Goal: Obtain resource: Obtain resource

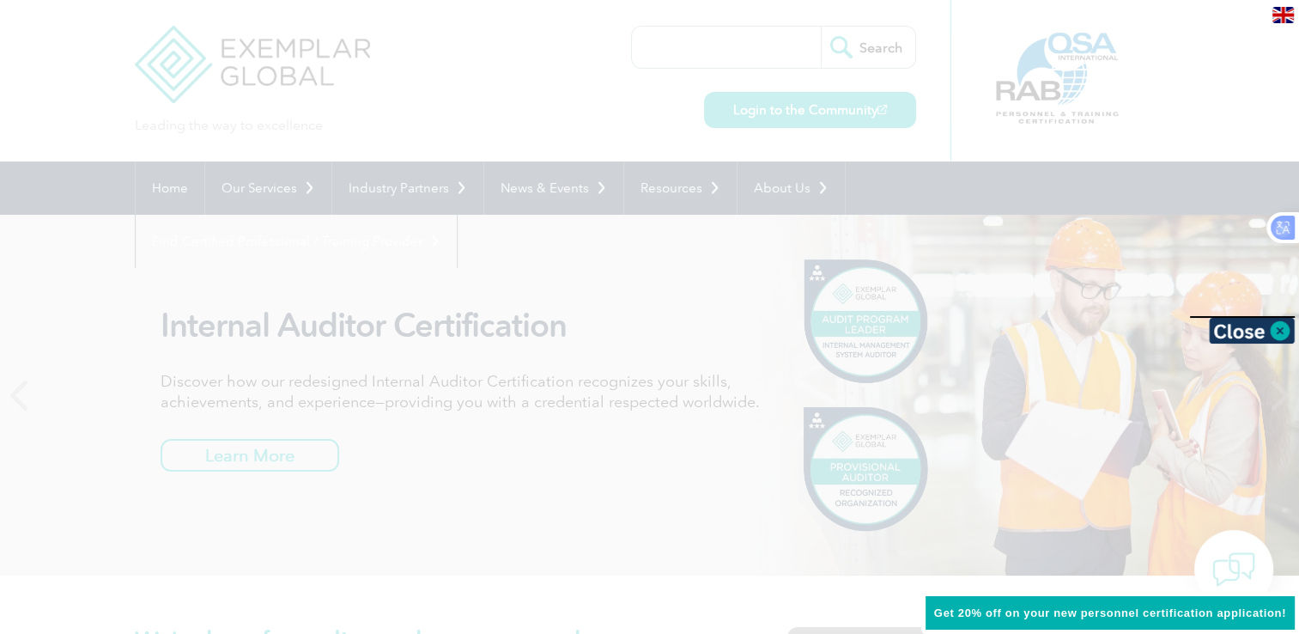
click at [539, 110] on div at bounding box center [649, 317] width 1299 height 634
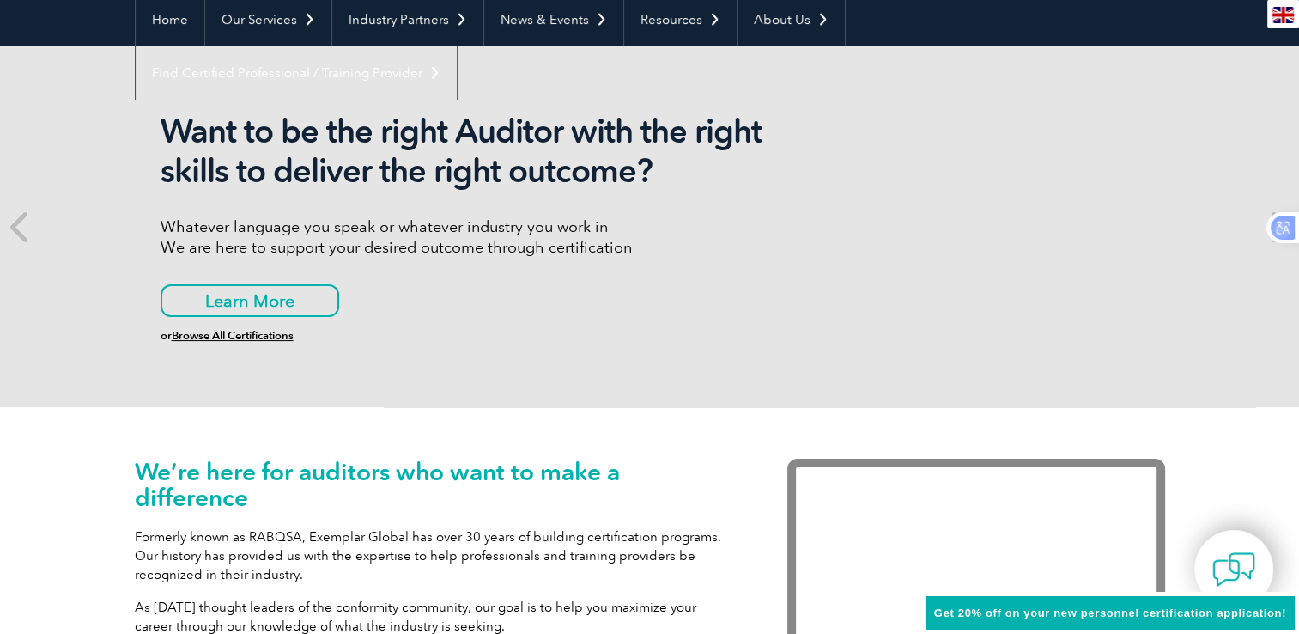
scroll to position [172, 0]
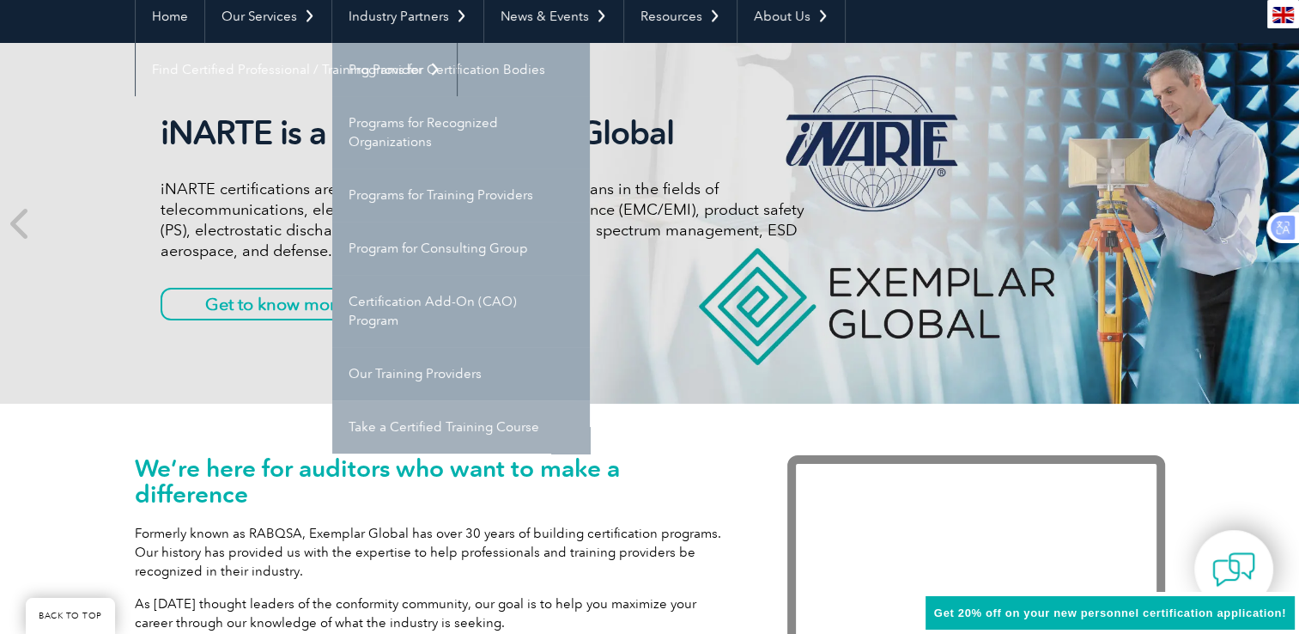
click at [416, 438] on link "Take a Certified Training Course" at bounding box center [461, 426] width 258 height 53
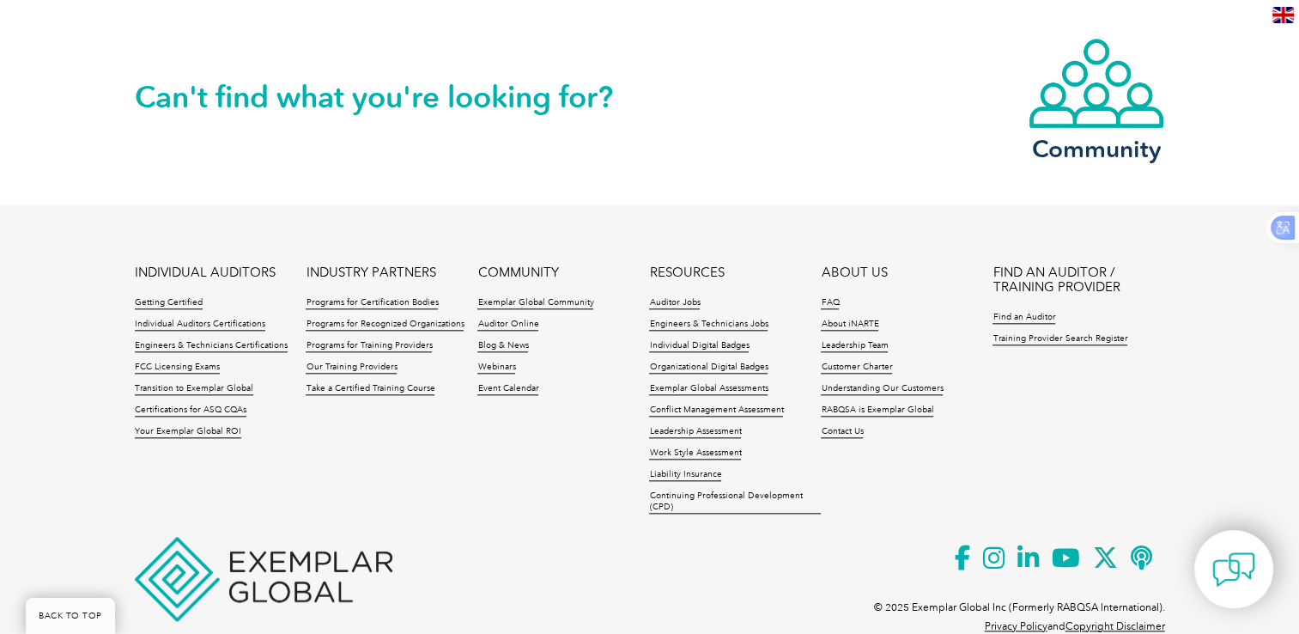
scroll to position [1893, 0]
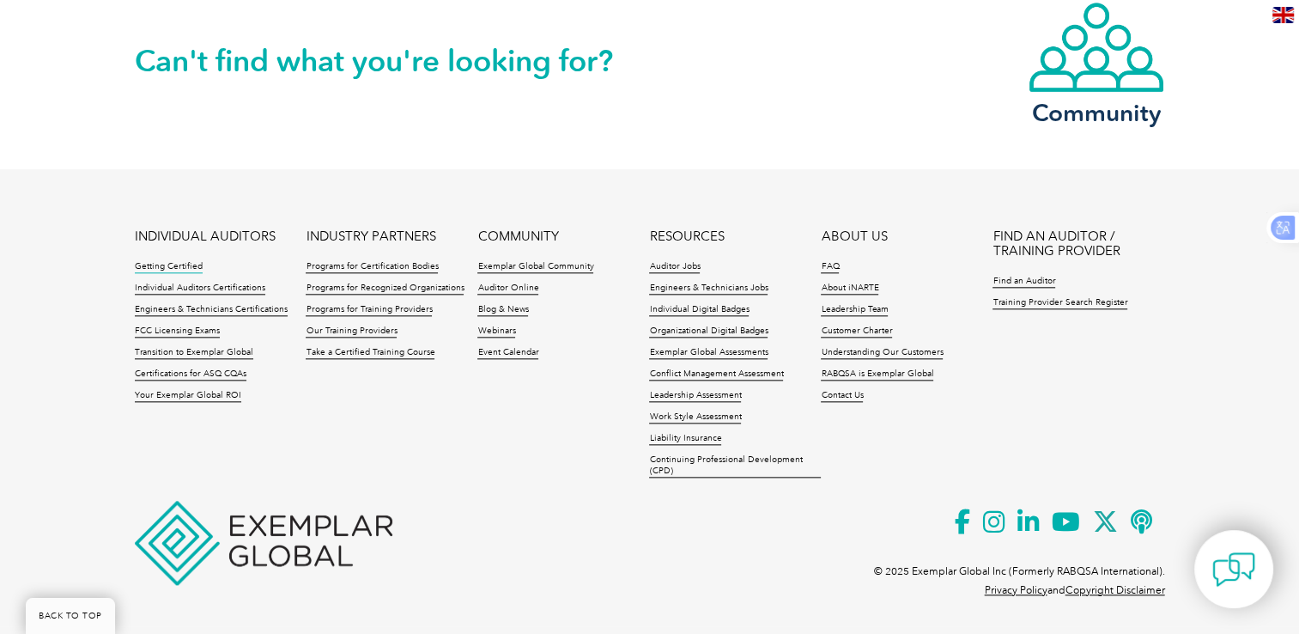
click at [182, 264] on link "Getting Certified" at bounding box center [169, 267] width 68 height 12
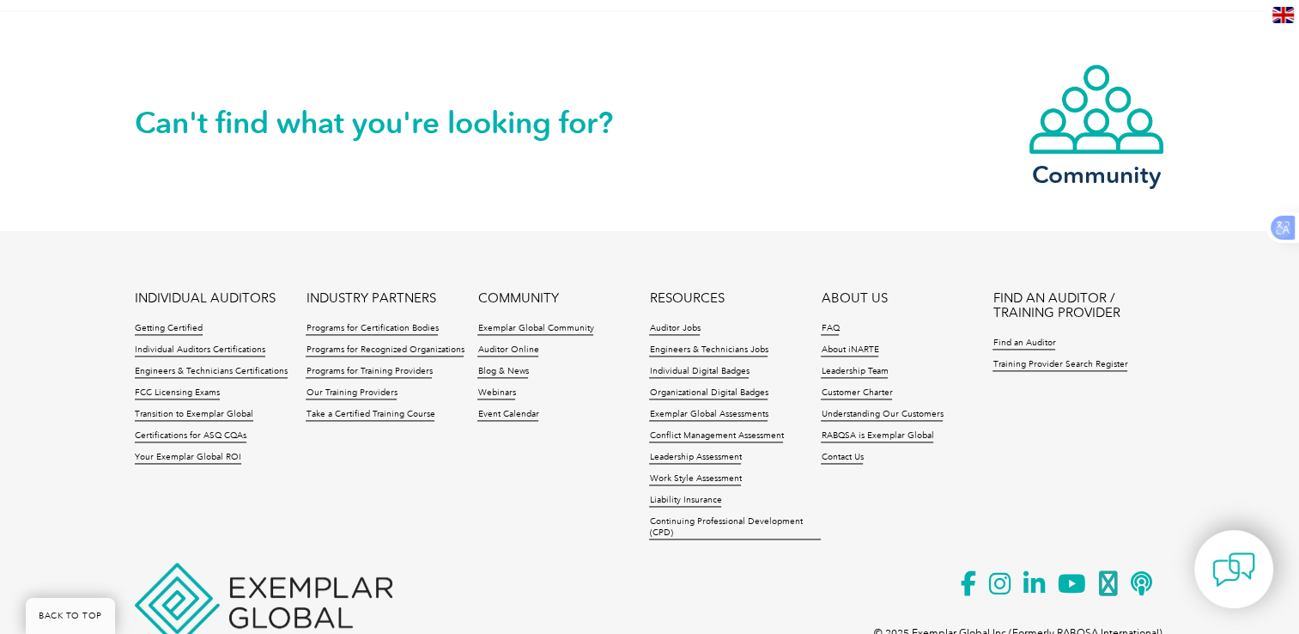
scroll to position [2365, 0]
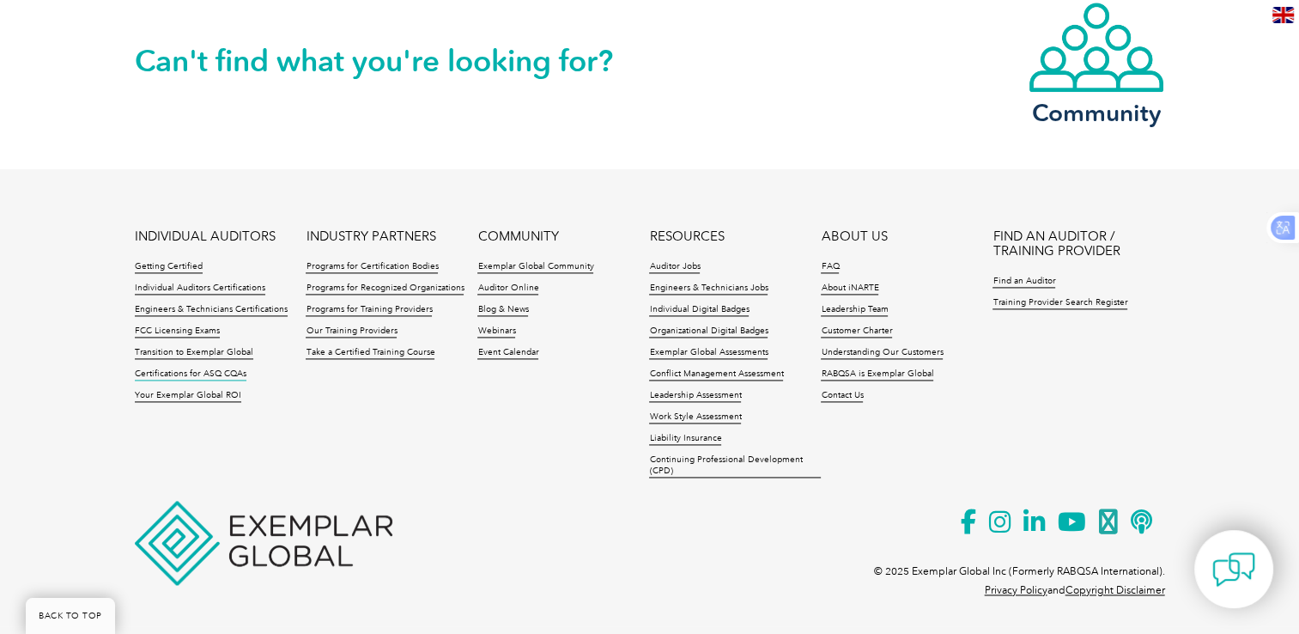
click at [193, 373] on link "Certifications for ASQ CQAs" at bounding box center [191, 374] width 112 height 12
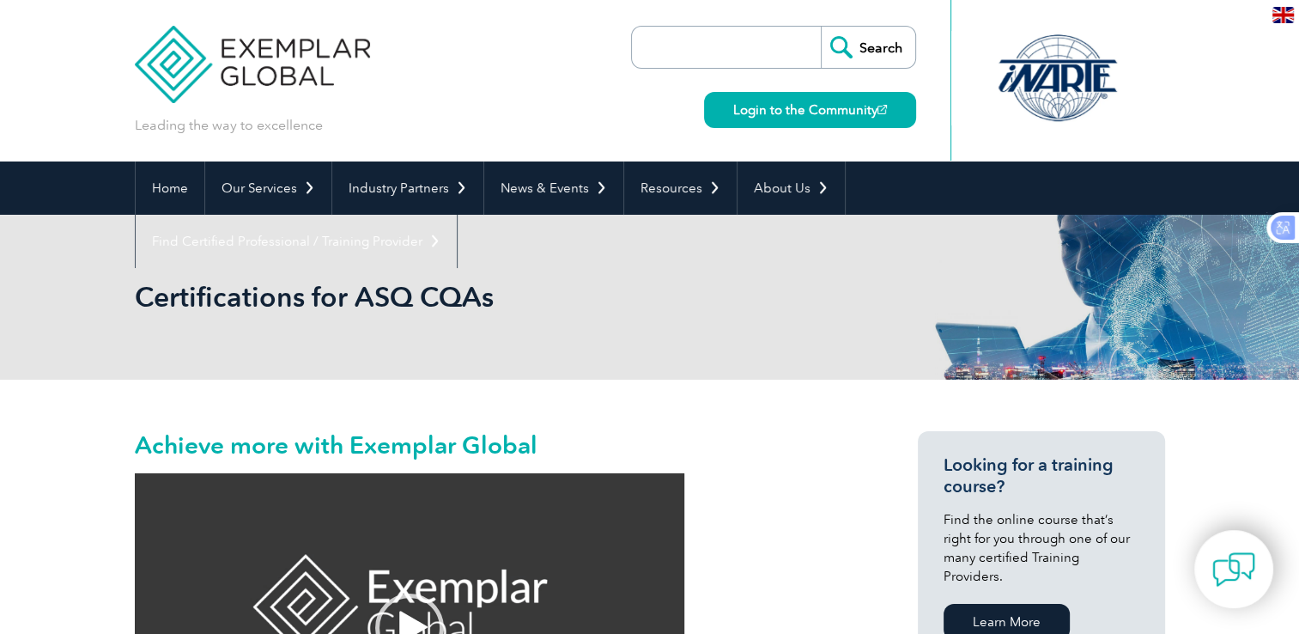
click at [687, 39] on input "search" at bounding box center [730, 47] width 180 height 41
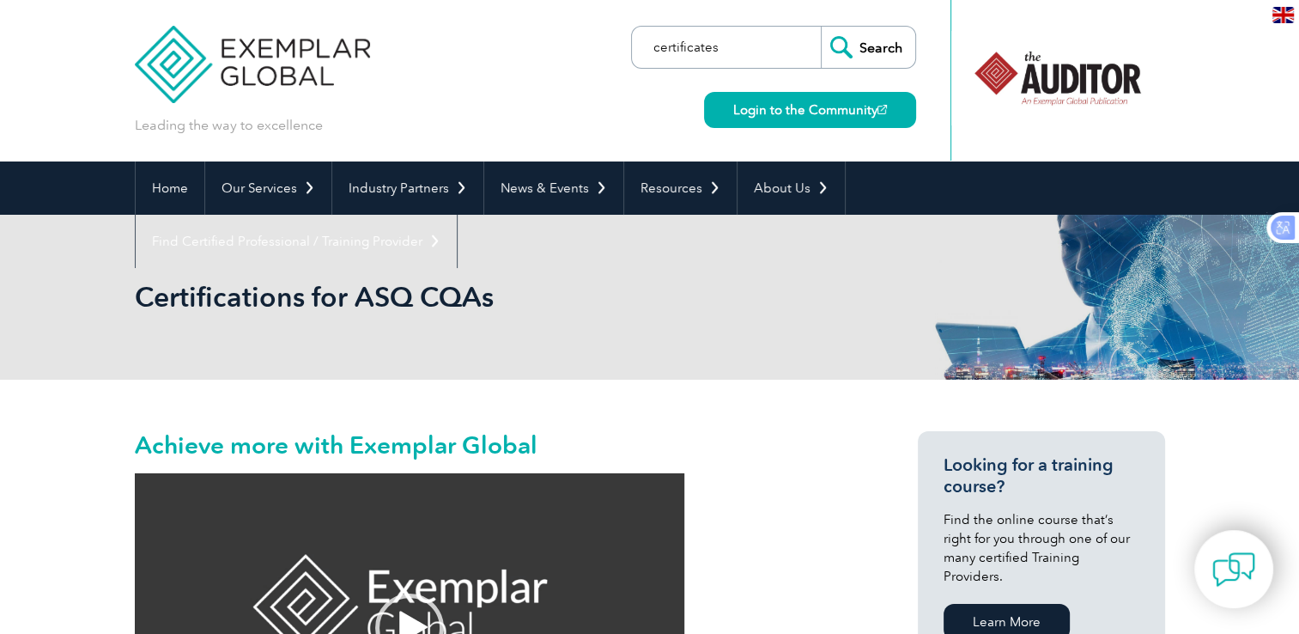
type input "certificates"
click at [876, 39] on input "Search" at bounding box center [868, 47] width 94 height 41
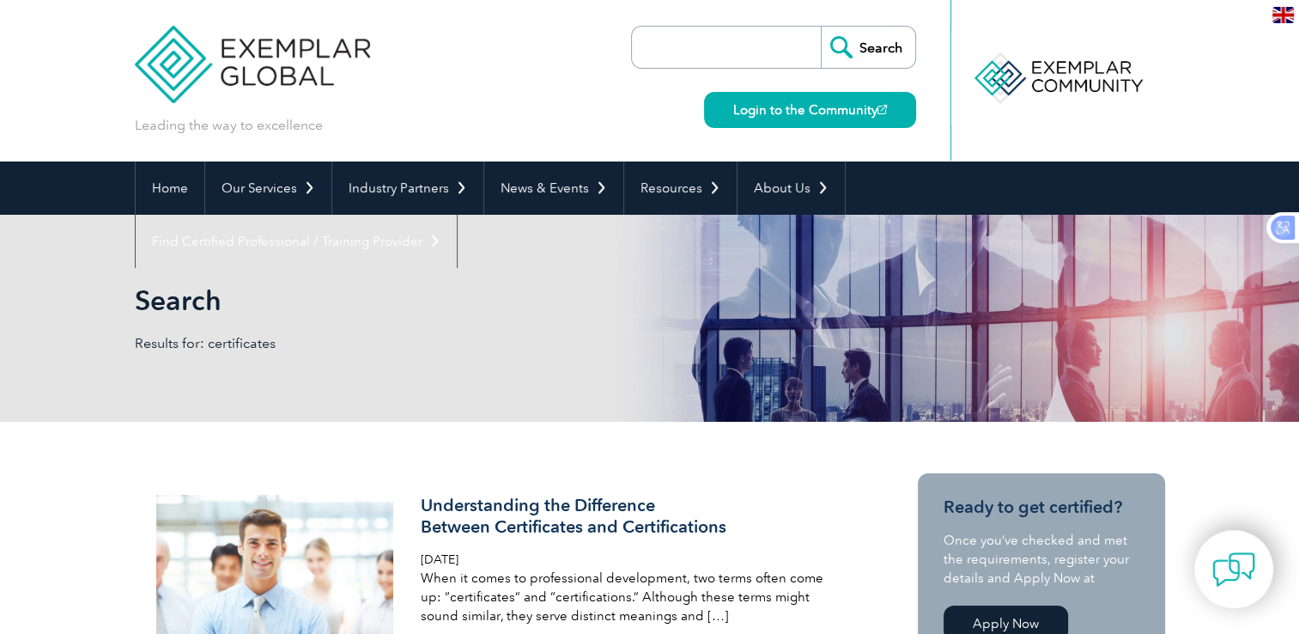
click at [762, 59] on input "search" at bounding box center [730, 47] width 180 height 41
type input "q"
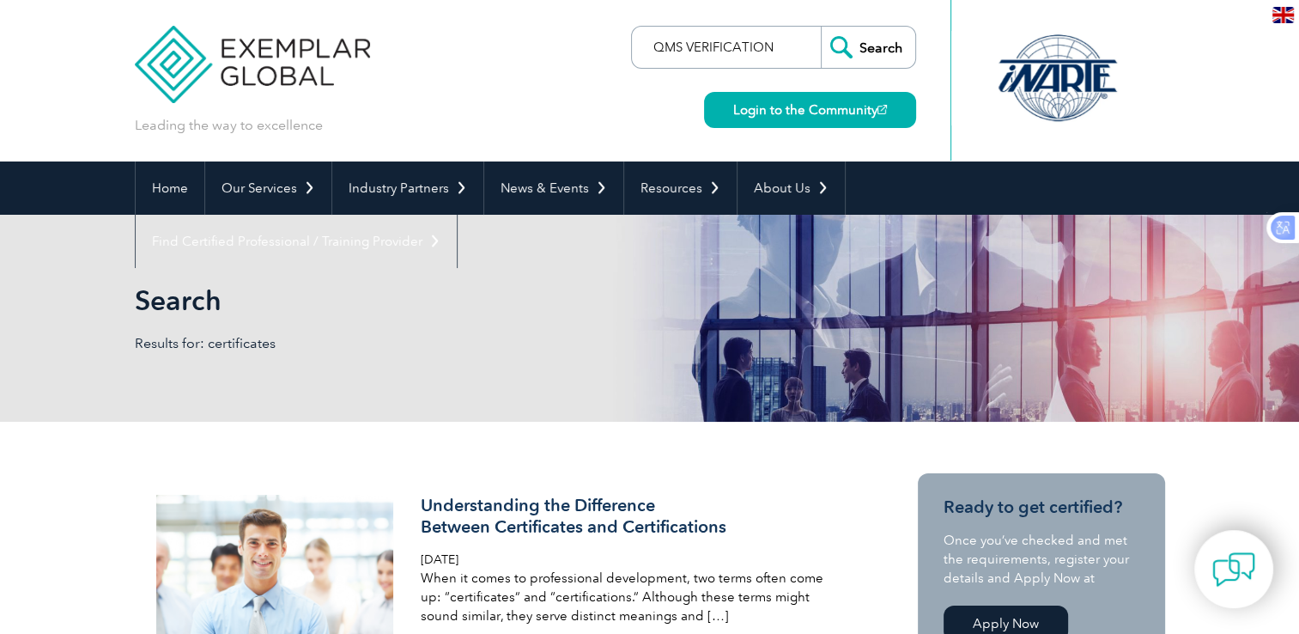
type input "QMS VERIFICATION"
click at [886, 49] on input "Search" at bounding box center [868, 47] width 94 height 41
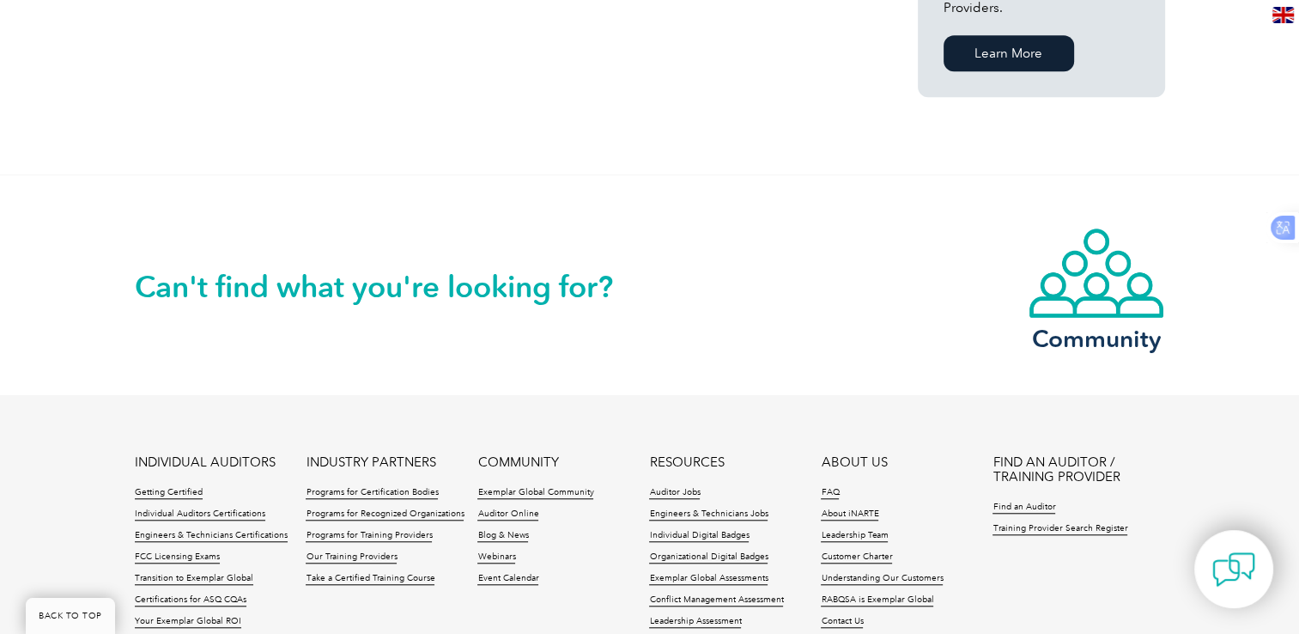
scroll to position [1545, 0]
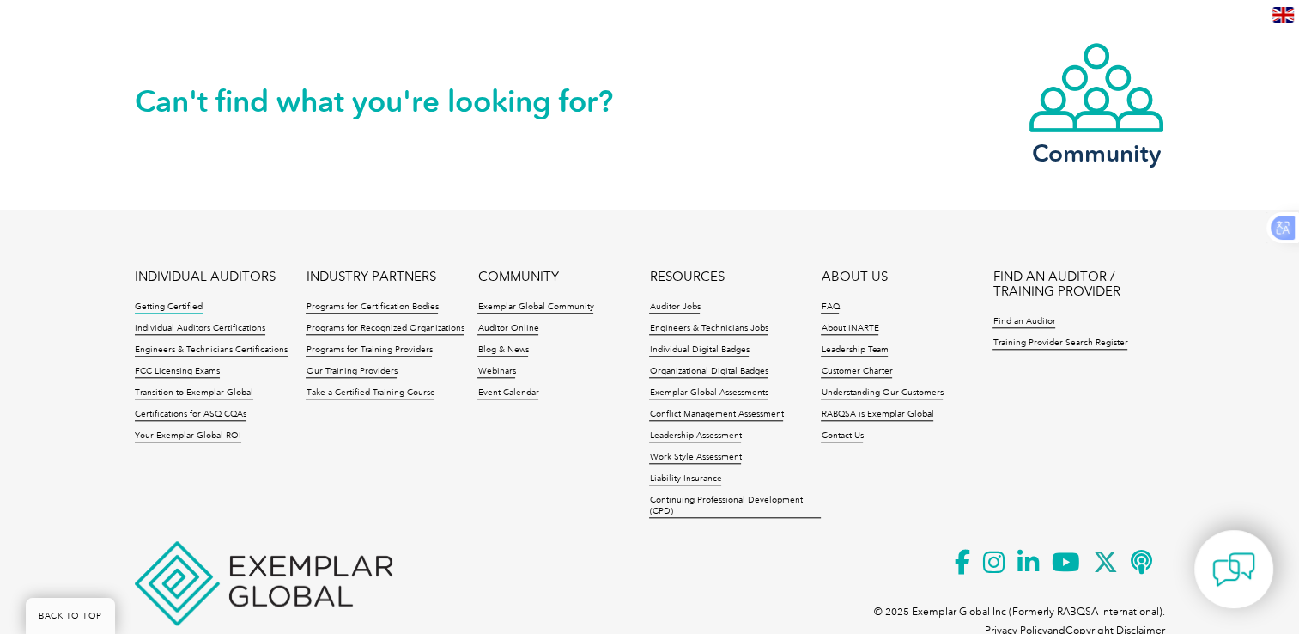
click at [191, 301] on link "Getting Certified" at bounding box center [169, 307] width 68 height 12
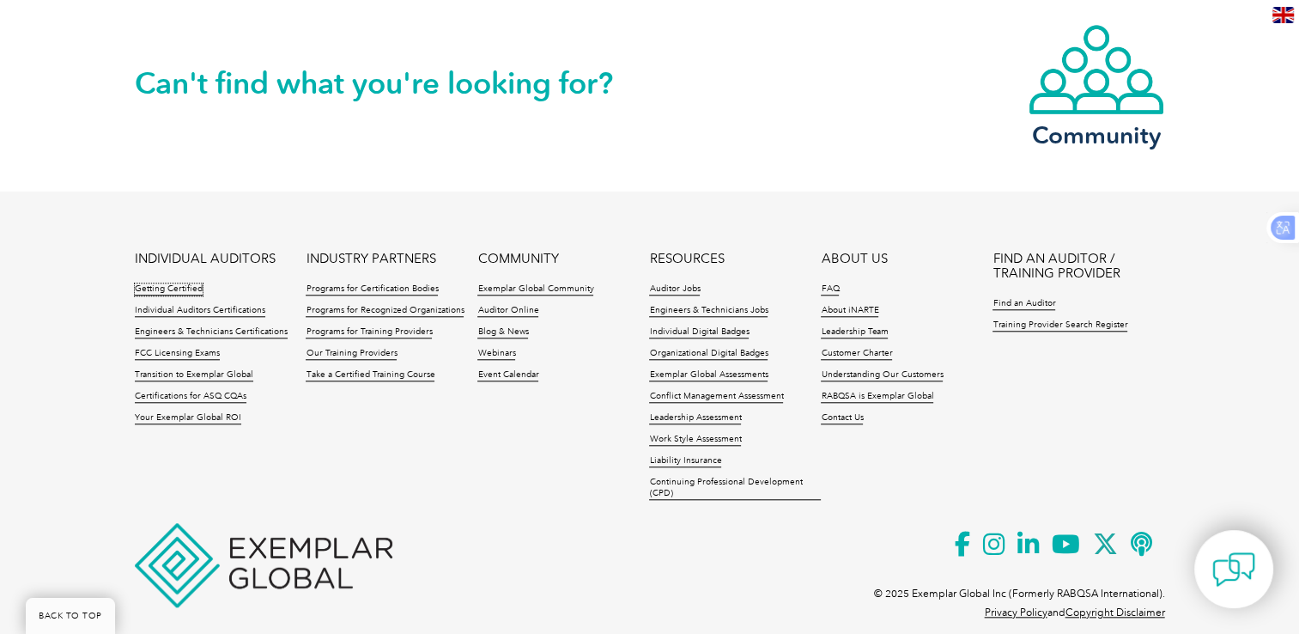
scroll to position [1568, 0]
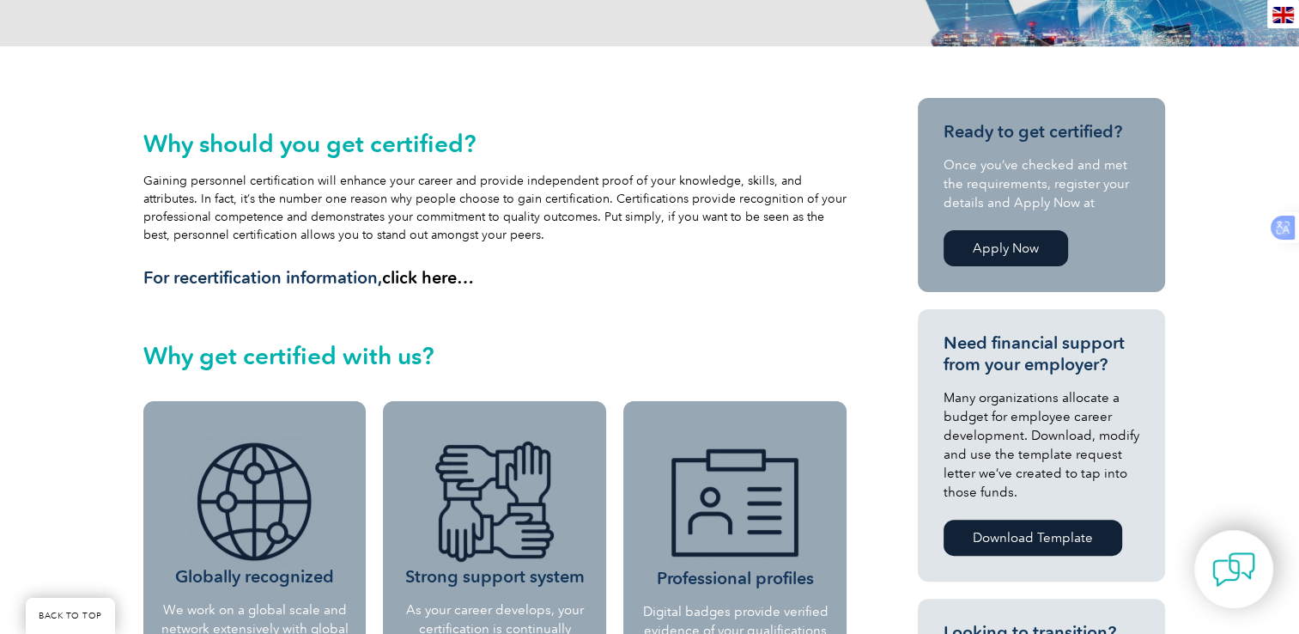
scroll to position [343, 0]
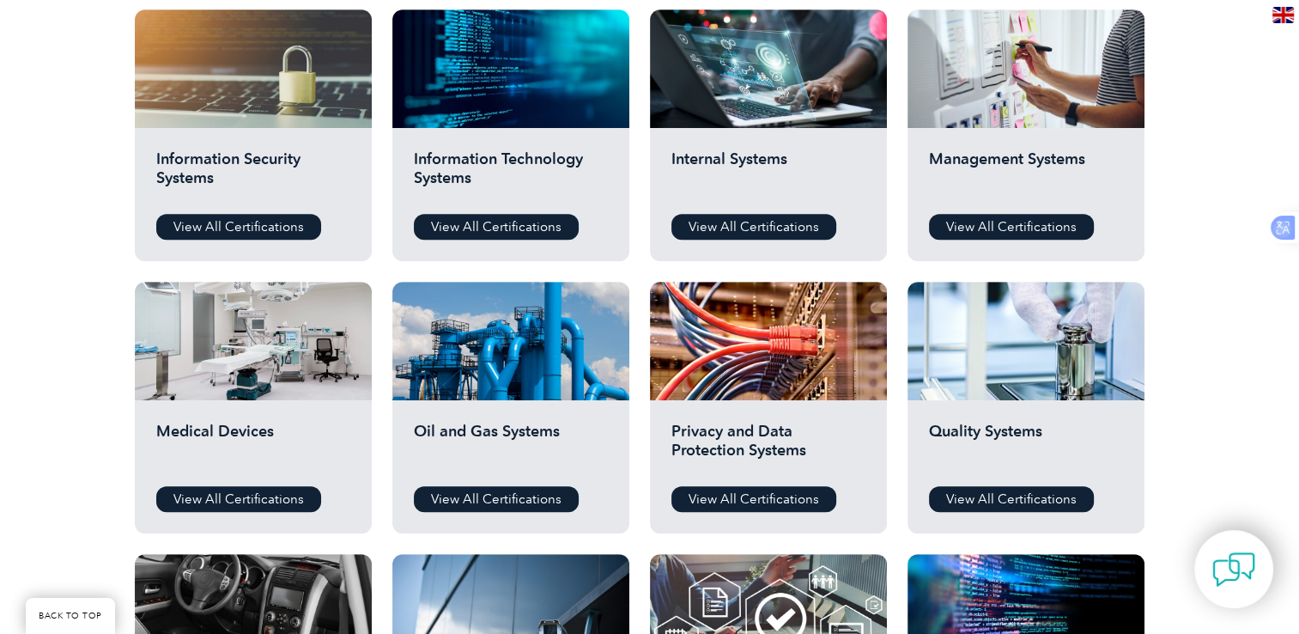
scroll to position [859, 0]
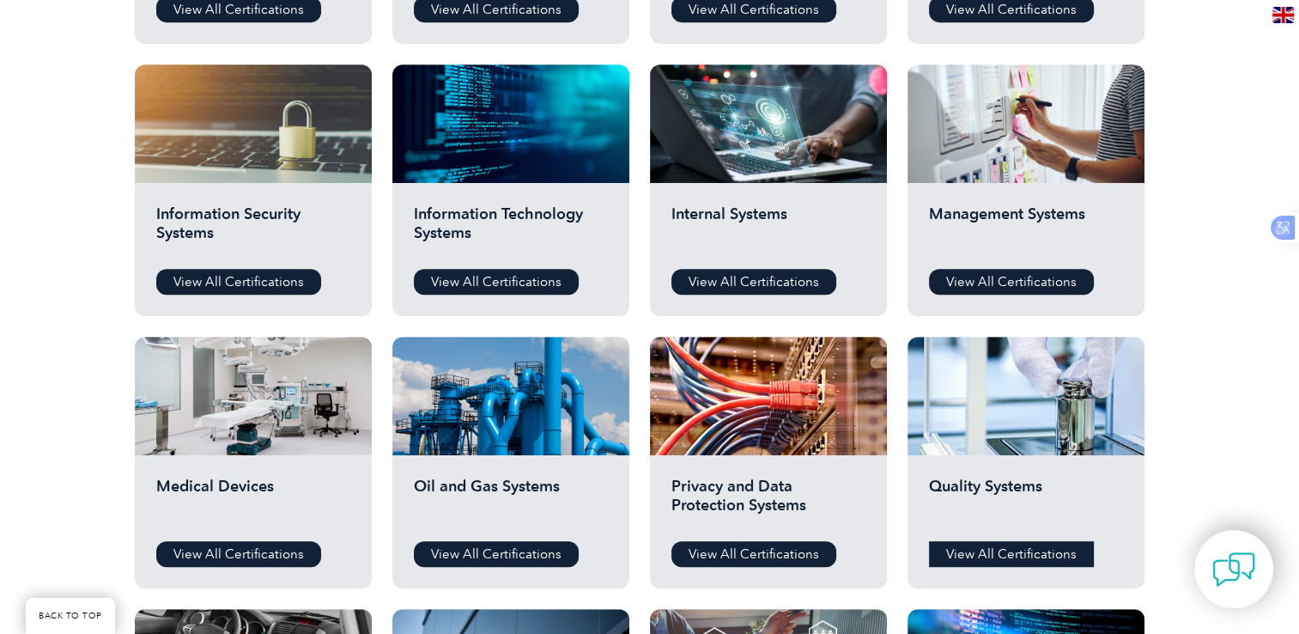
click at [1027, 557] on link "View All Certifications" at bounding box center [1011, 554] width 165 height 26
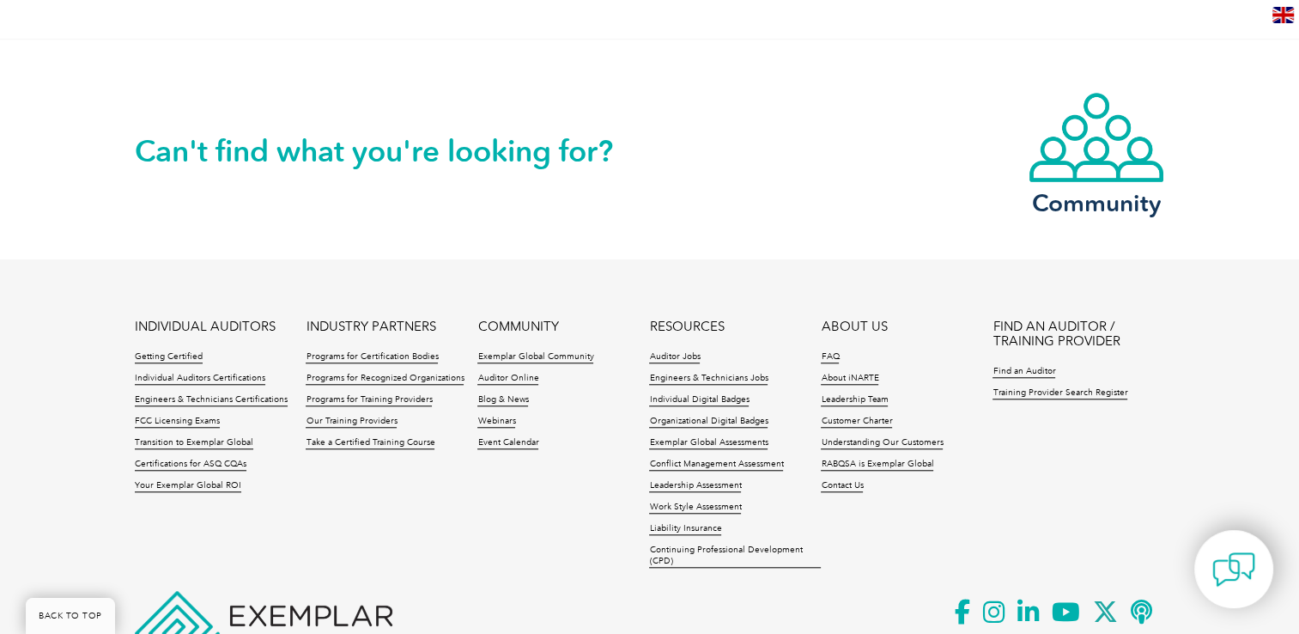
scroll to position [1532, 0]
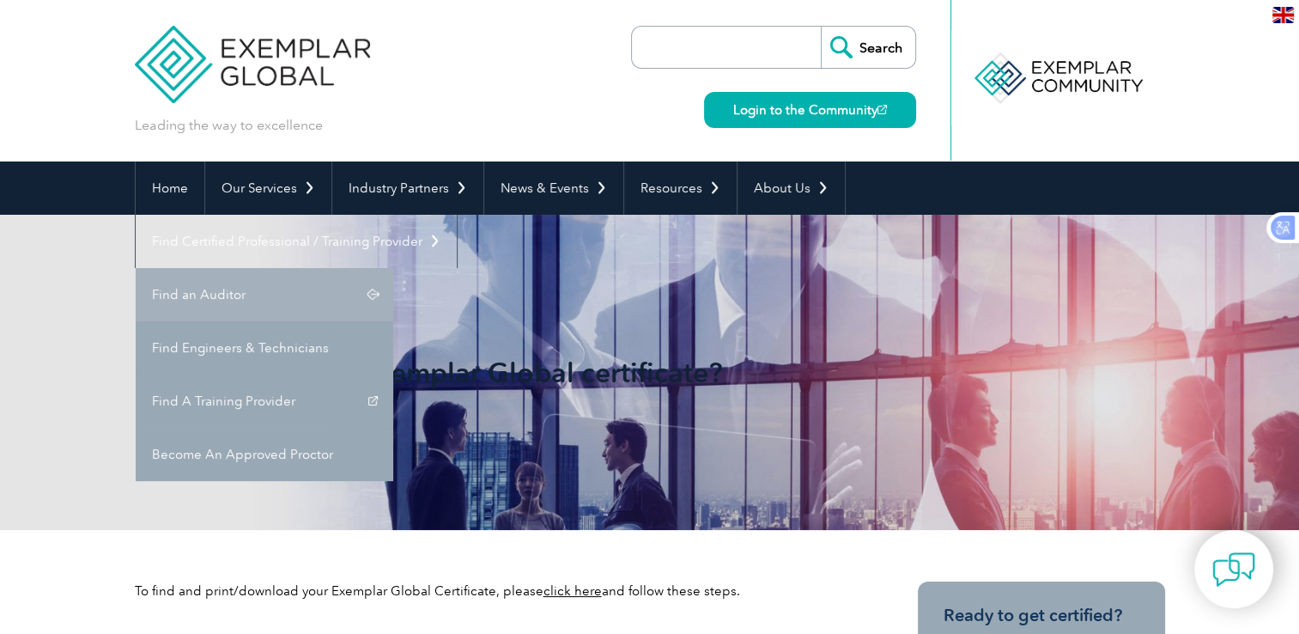
click at [393, 268] on link "Find an Auditor" at bounding box center [265, 294] width 258 height 53
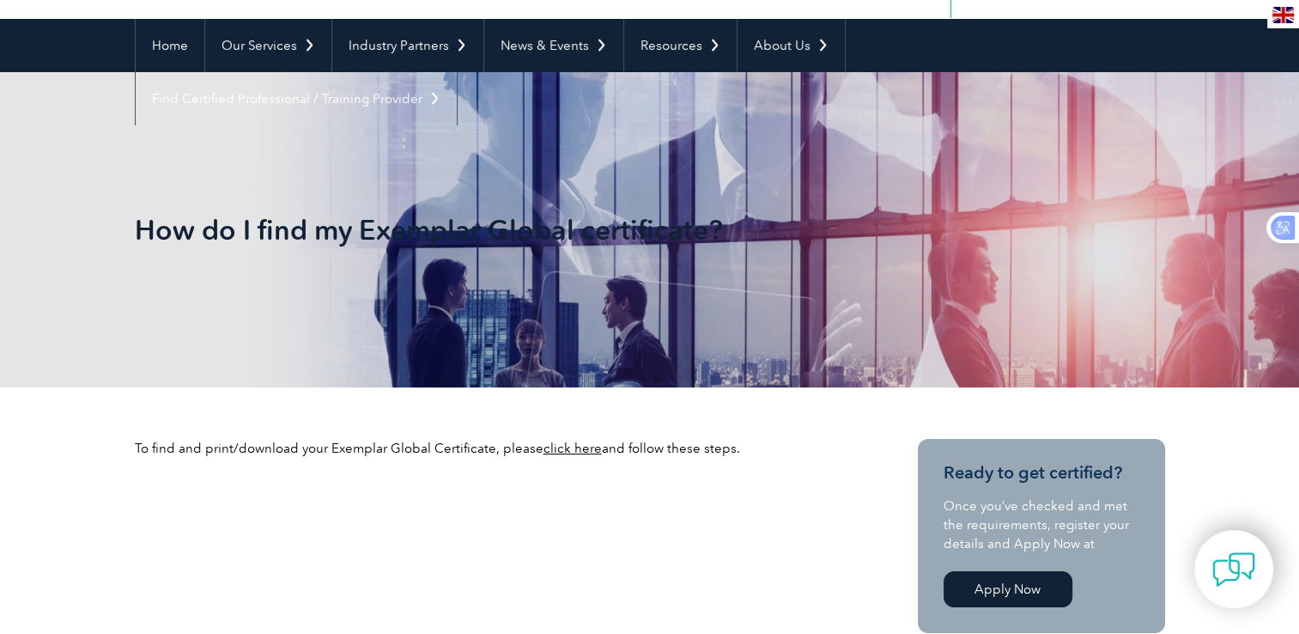
scroll to position [86, 0]
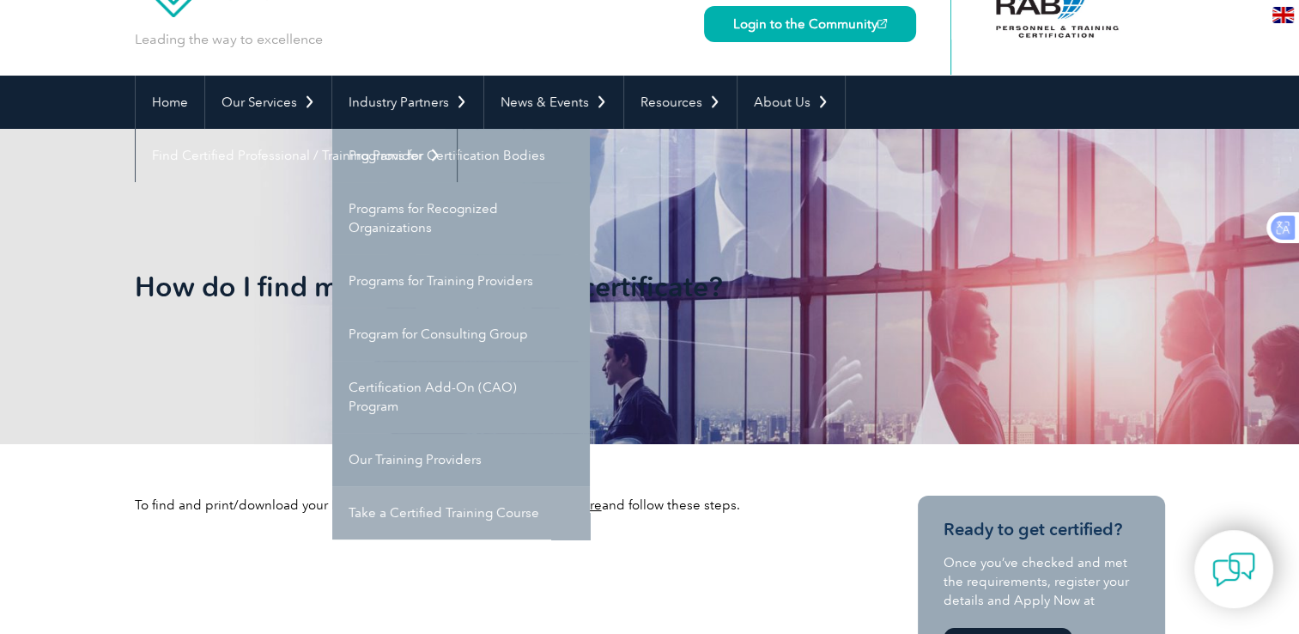
click at [412, 510] on link "Take a Certified Training Course" at bounding box center [461, 512] width 258 height 53
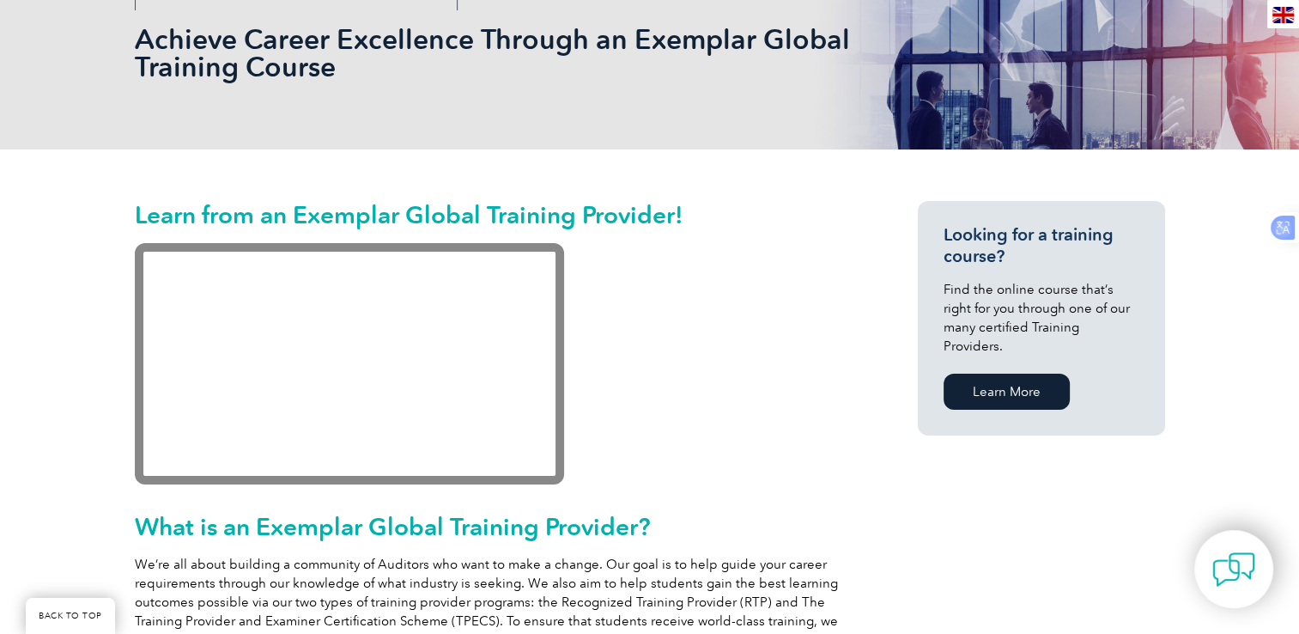
scroll to position [172, 0]
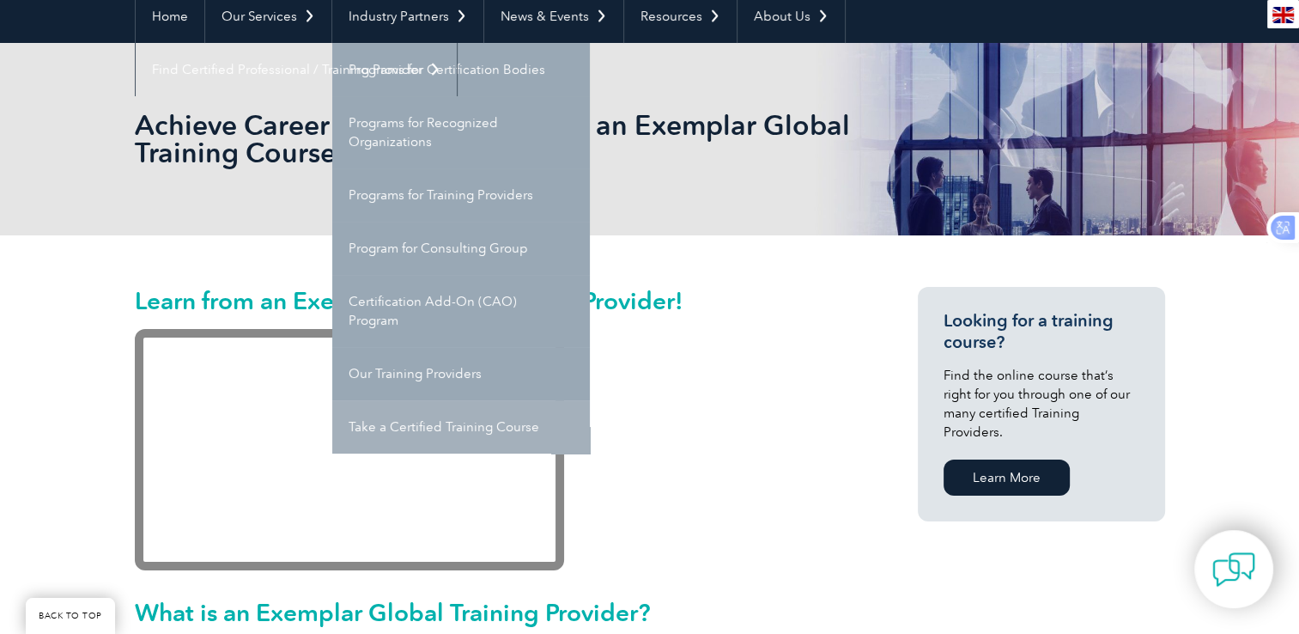
click at [447, 424] on link "Take a Certified Training Course" at bounding box center [461, 426] width 258 height 53
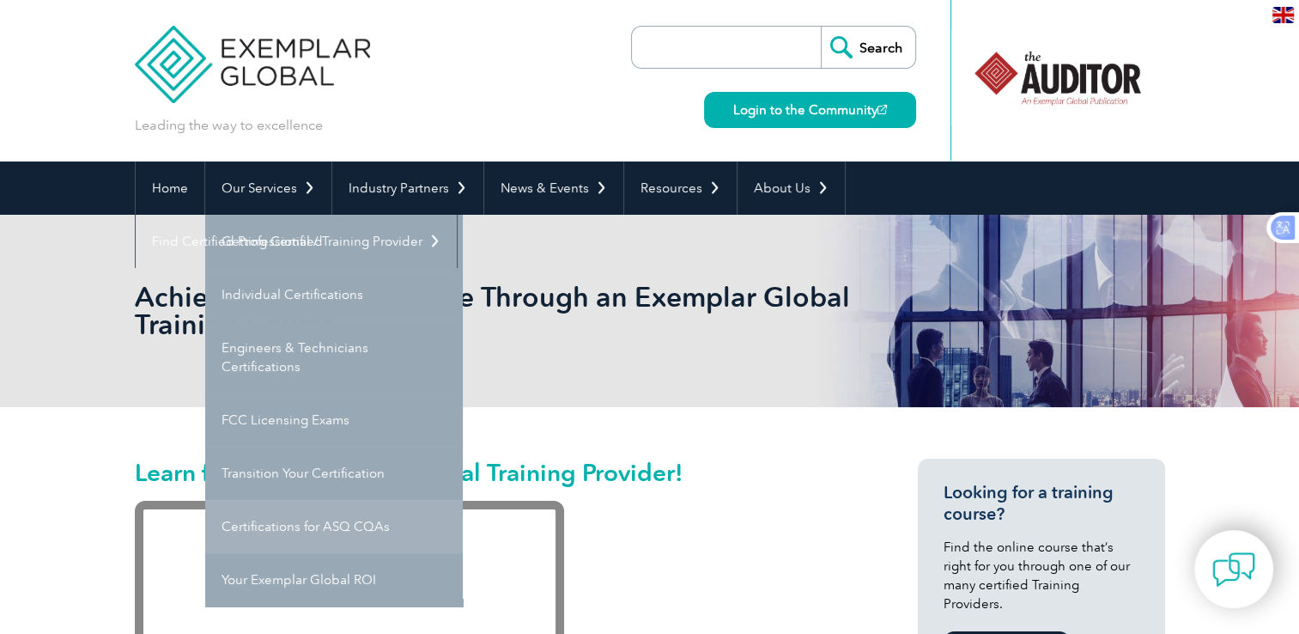
click at [288, 531] on link "Certifications for ASQ CQAs" at bounding box center [334, 526] width 258 height 53
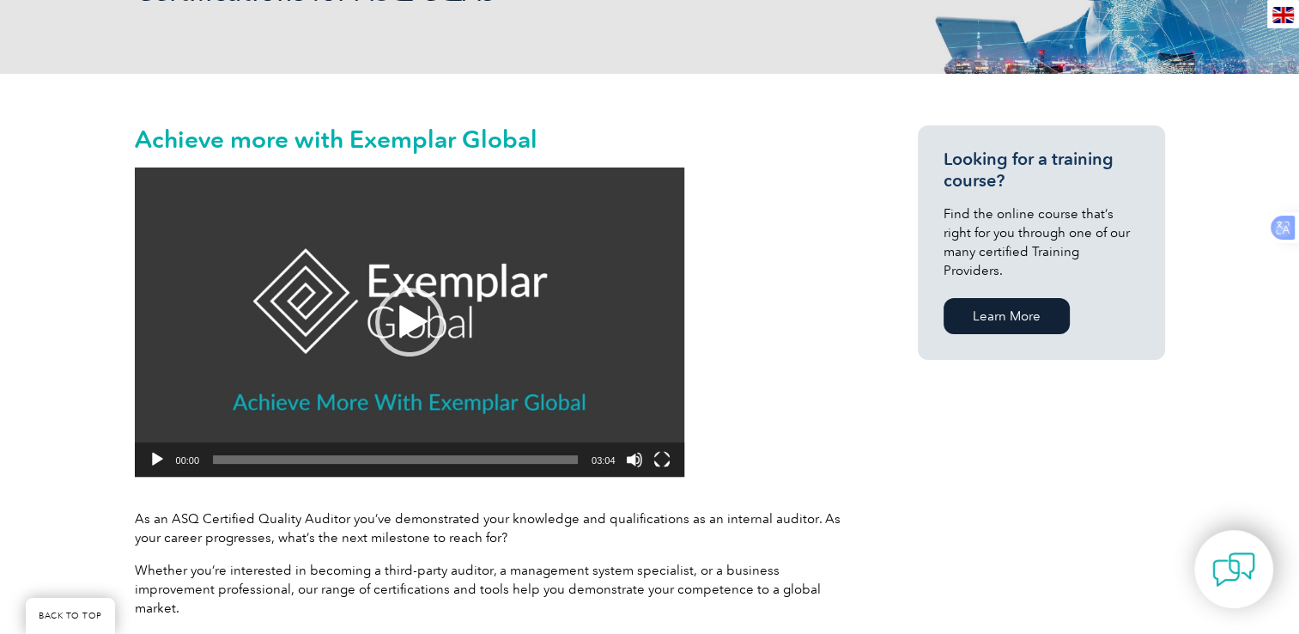
scroll to position [48, 0]
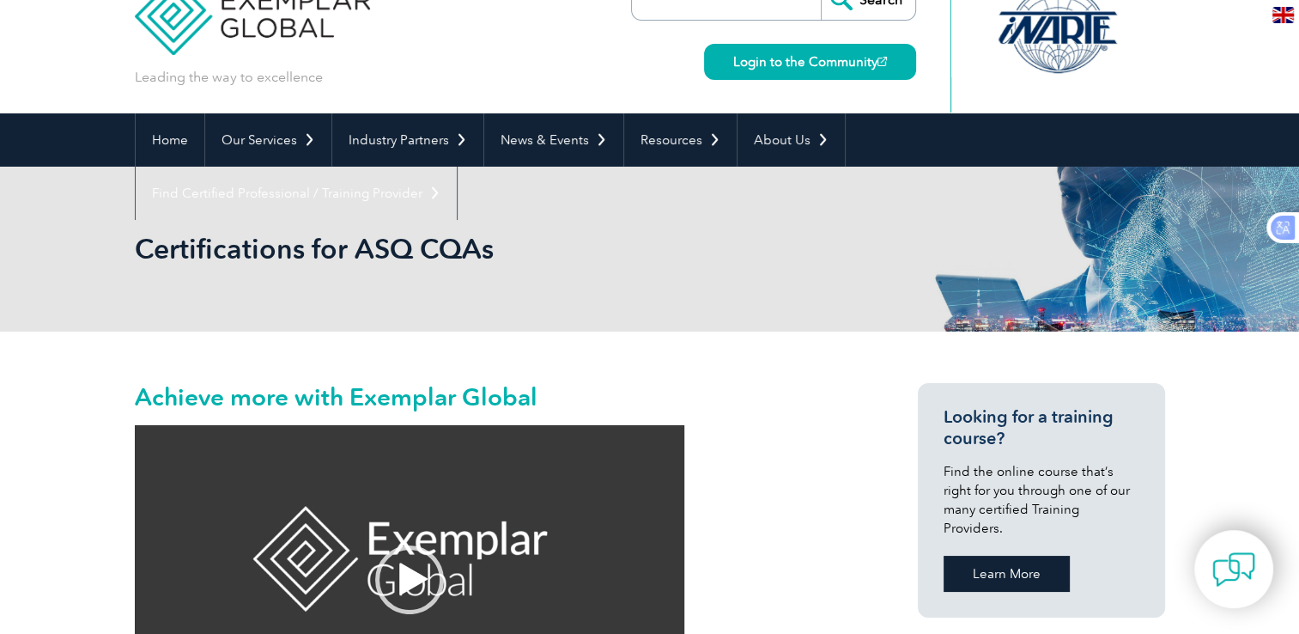
click at [1004, 563] on link "Learn More" at bounding box center [1007, 573] width 126 height 36
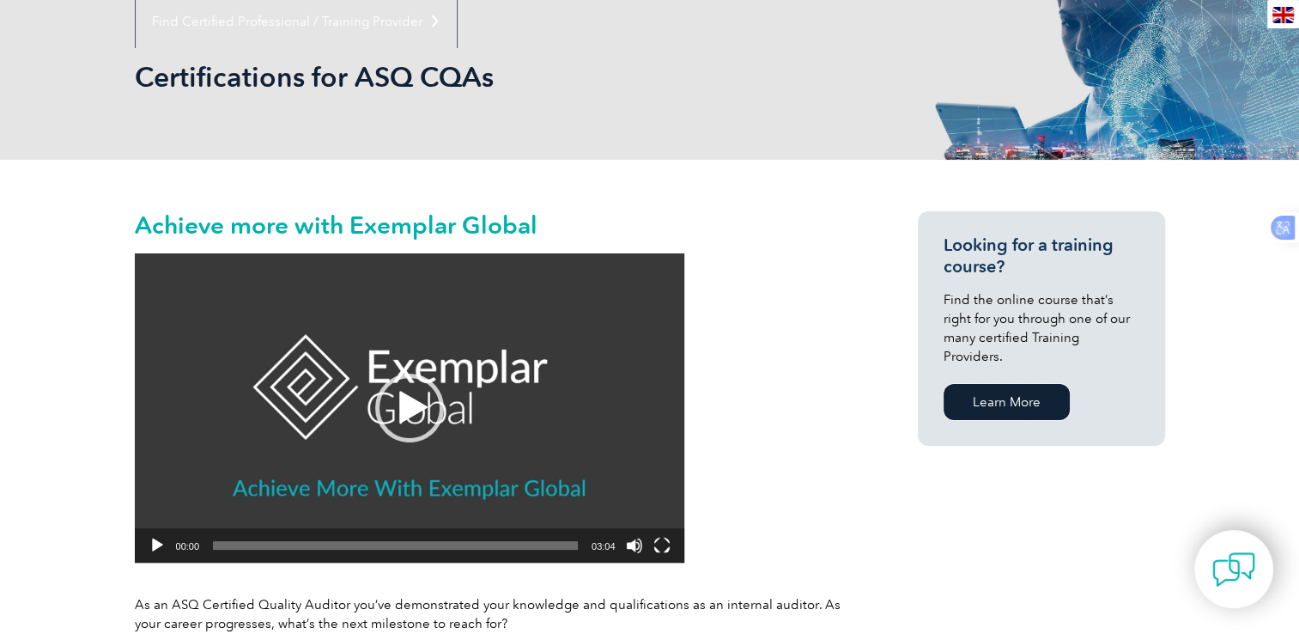
scroll to position [0, 0]
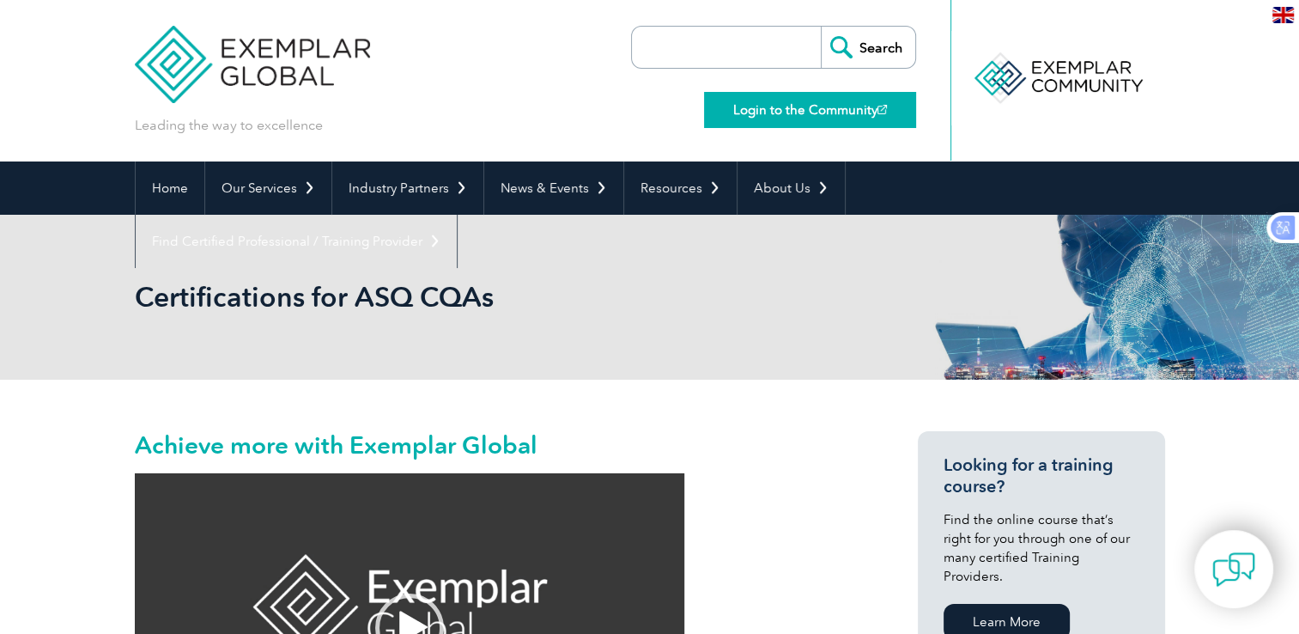
click at [869, 116] on link "Login to the Community" at bounding box center [810, 110] width 212 height 36
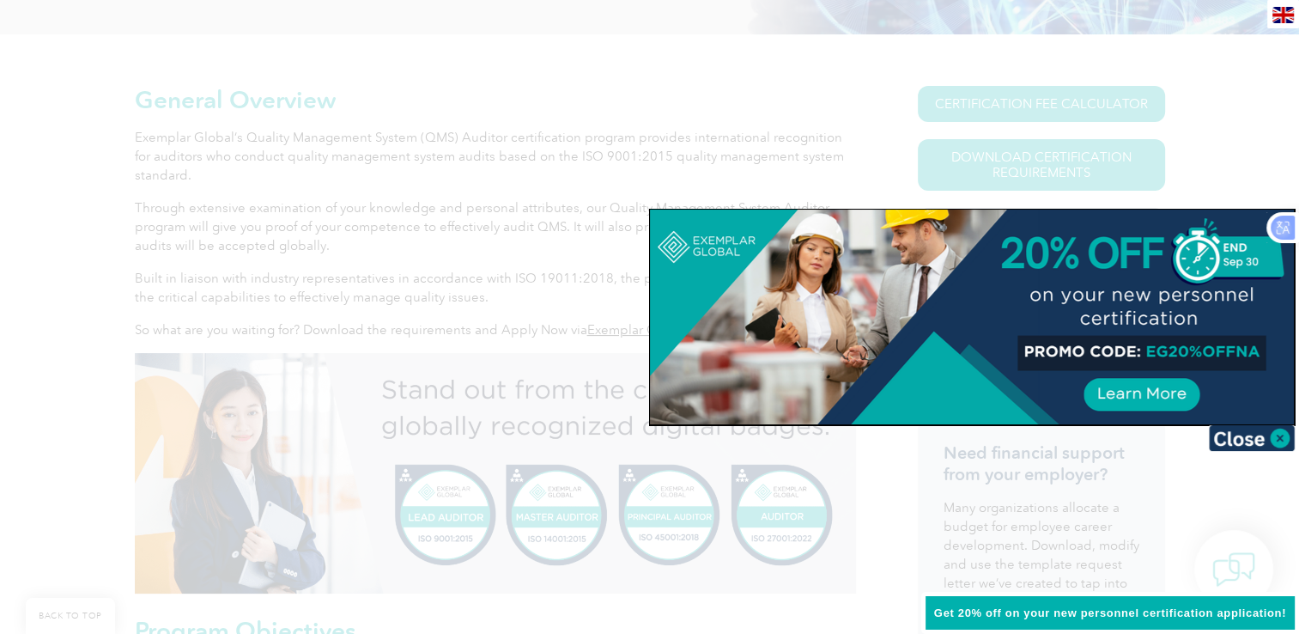
scroll to position [355, 0]
click at [1277, 438] on img at bounding box center [1252, 438] width 86 height 26
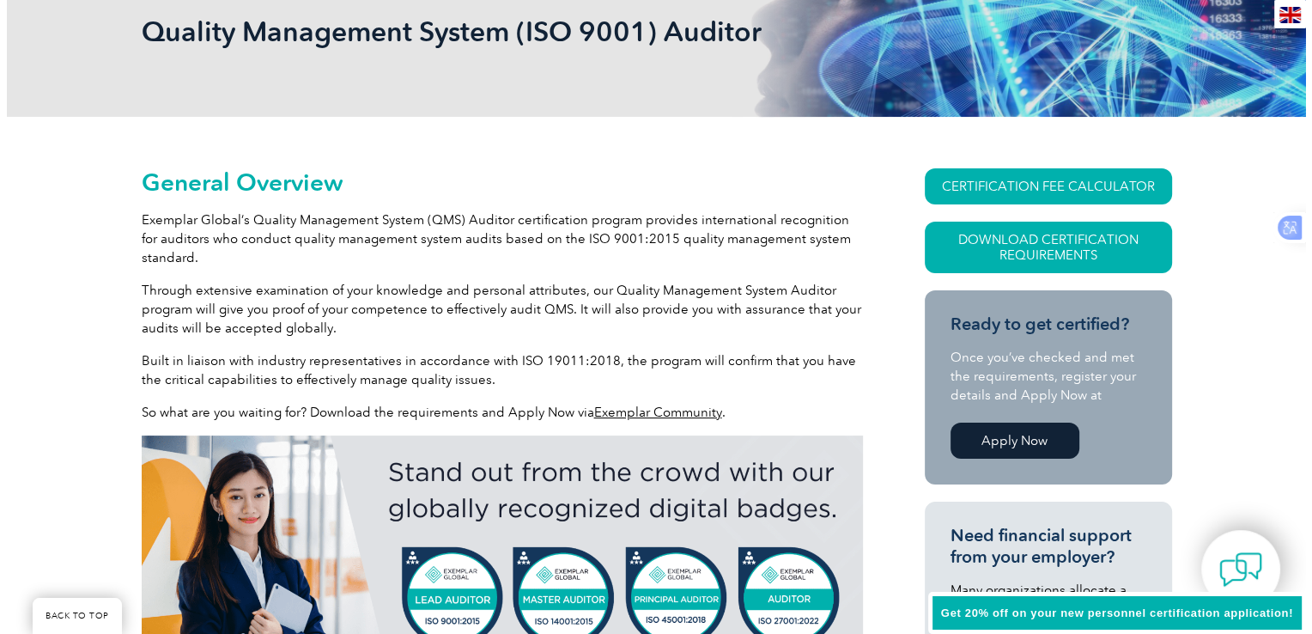
scroll to position [183, 0]
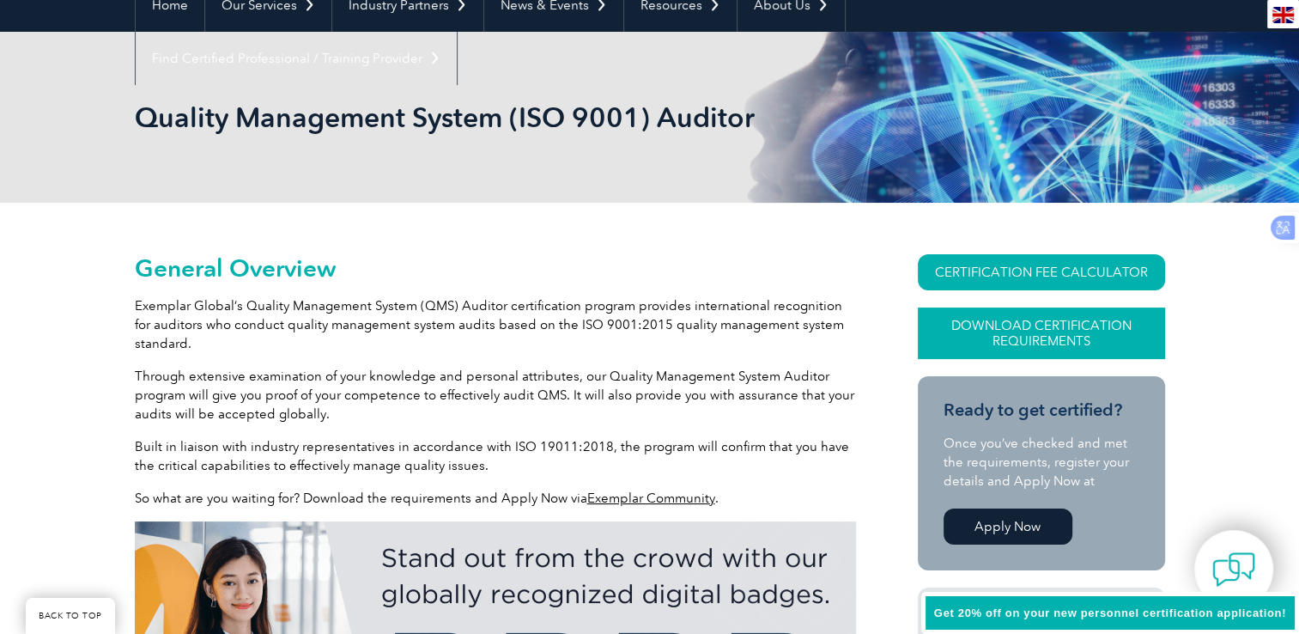
click at [1035, 344] on link "Download Certification Requirements" at bounding box center [1041, 333] width 247 height 52
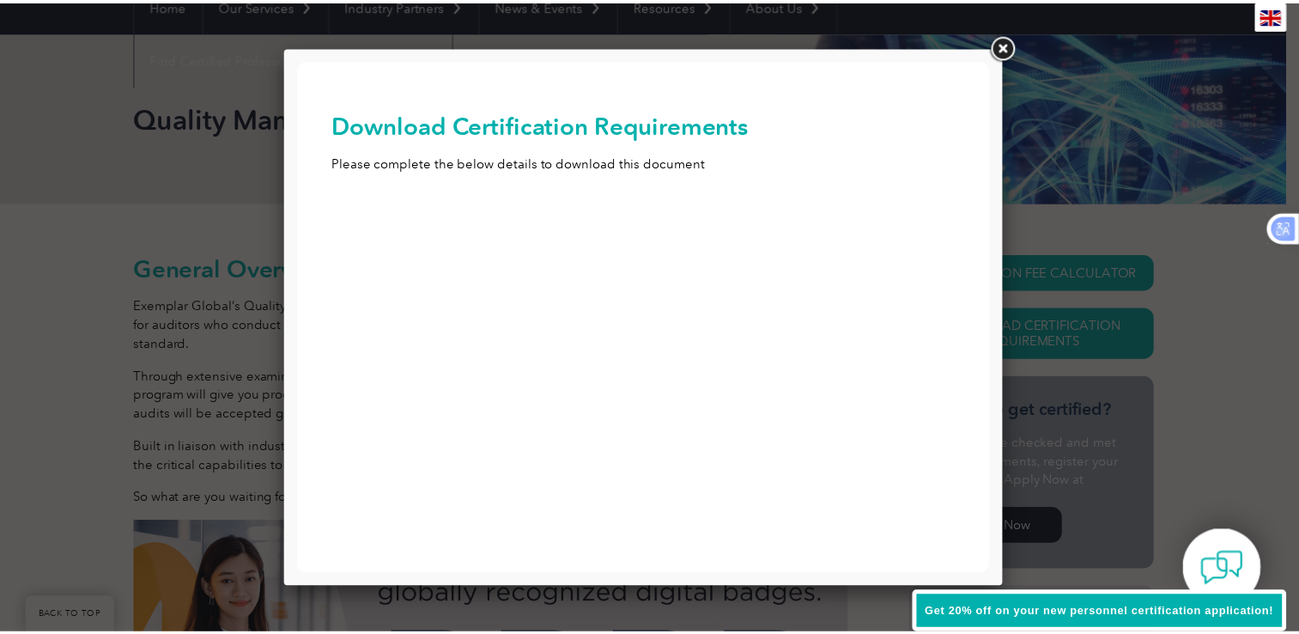
scroll to position [0, 0]
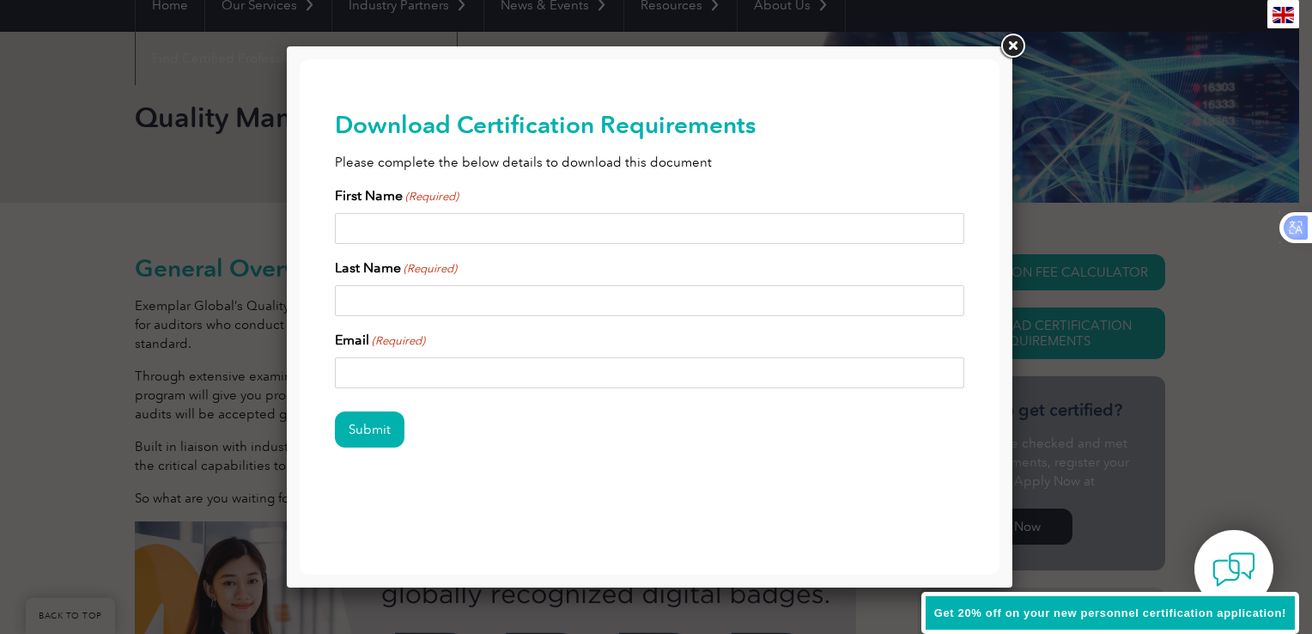
click at [1016, 46] on link at bounding box center [1012, 46] width 31 height 31
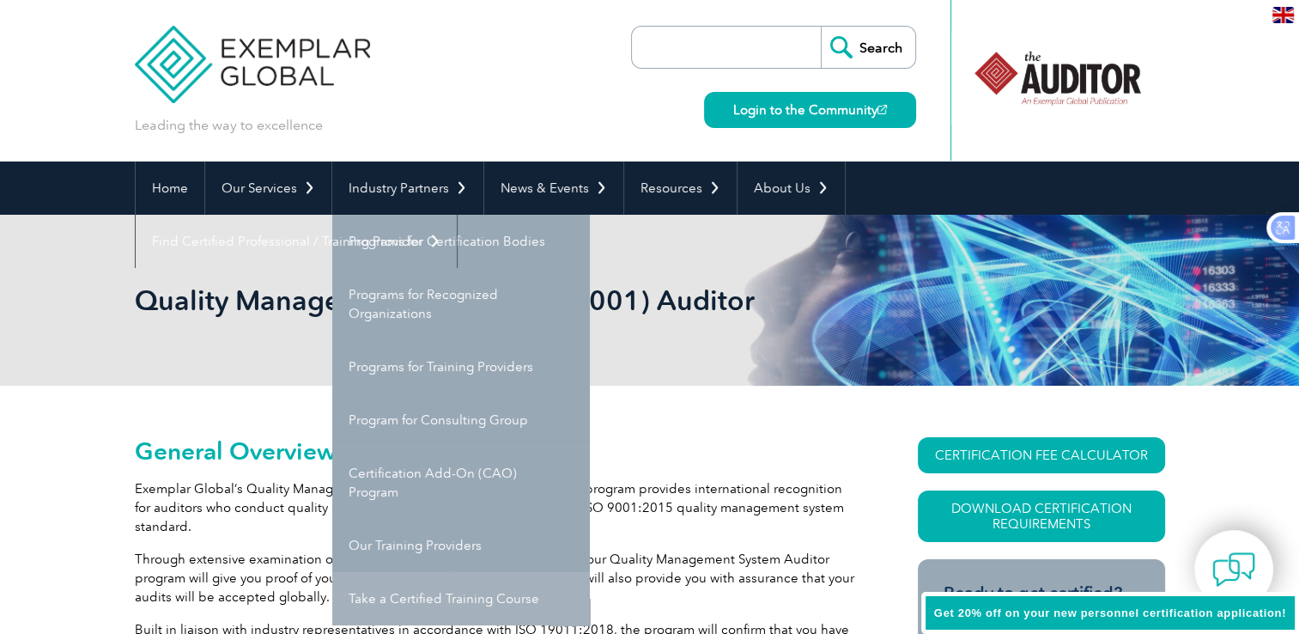
click at [451, 590] on link "Take a Certified Training Course" at bounding box center [461, 598] width 258 height 53
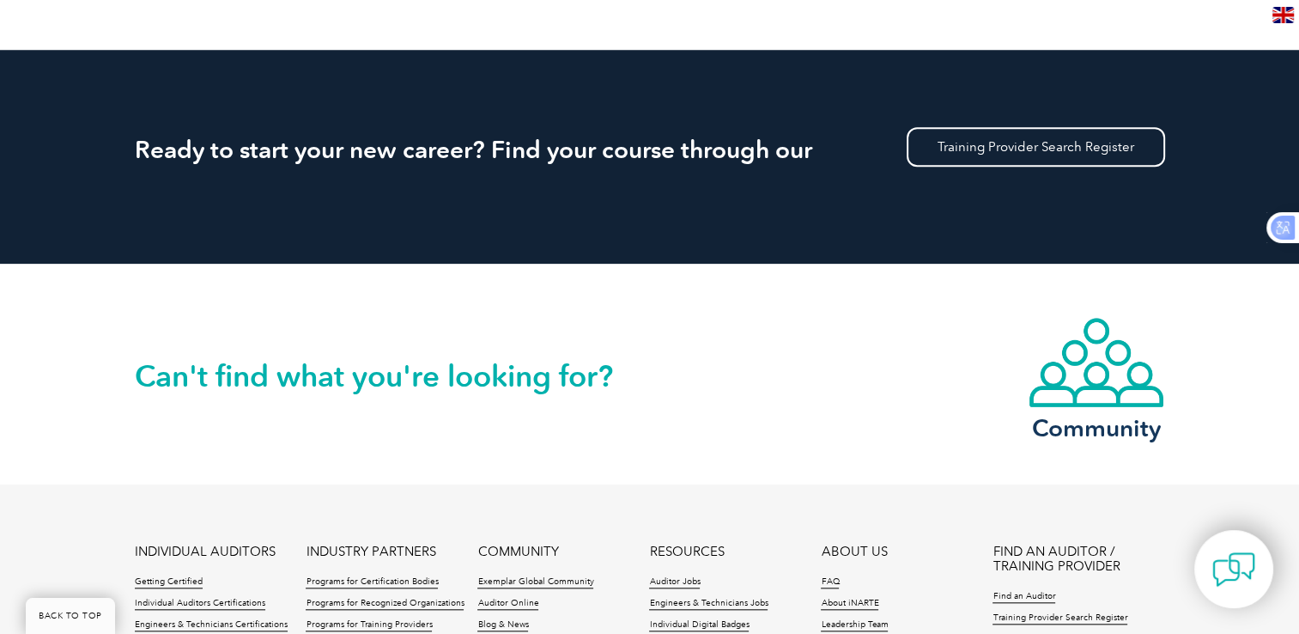
scroll to position [1550, 0]
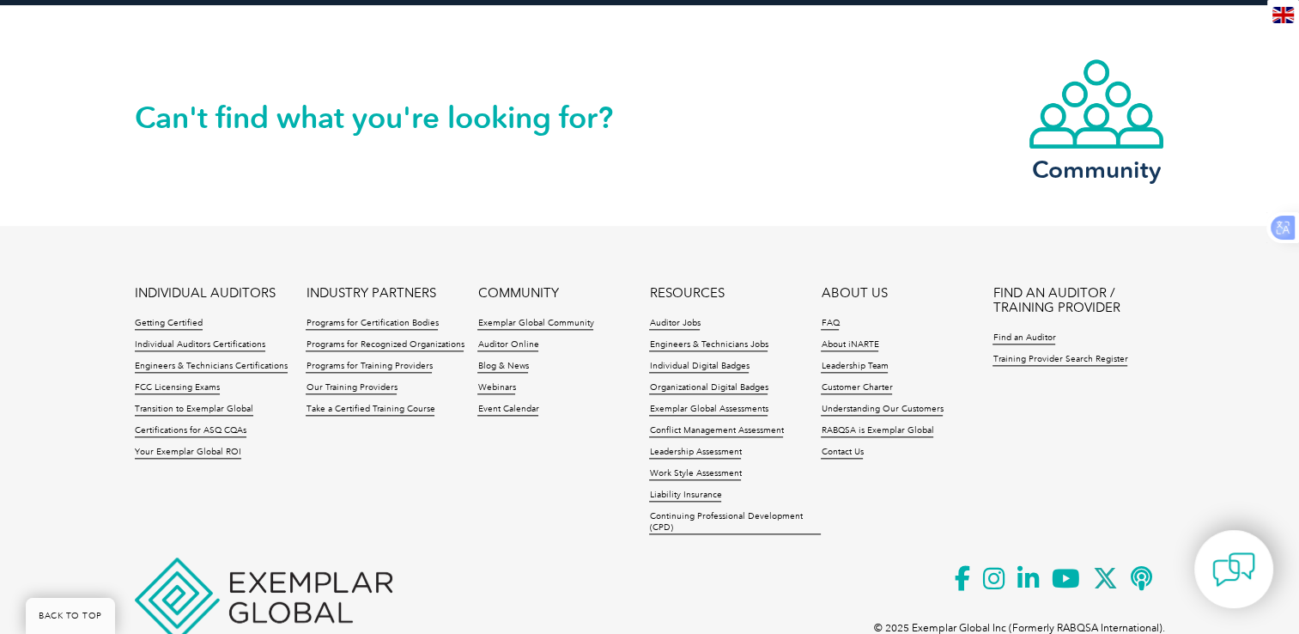
scroll to position [1889, 0]
